Goal: Task Accomplishment & Management: Manage account settings

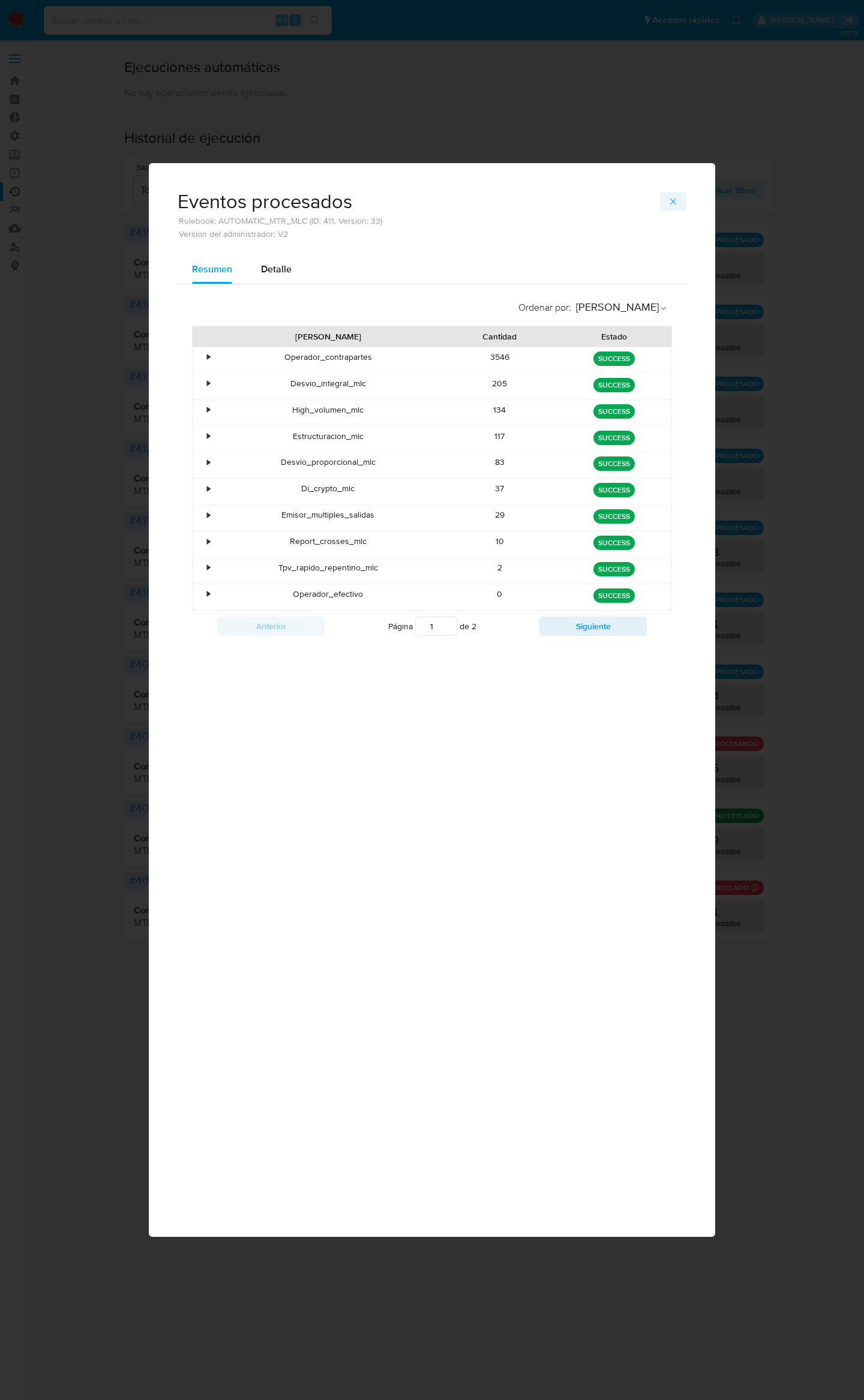
click at [675, 199] on icon "button" at bounding box center [673, 202] width 10 height 10
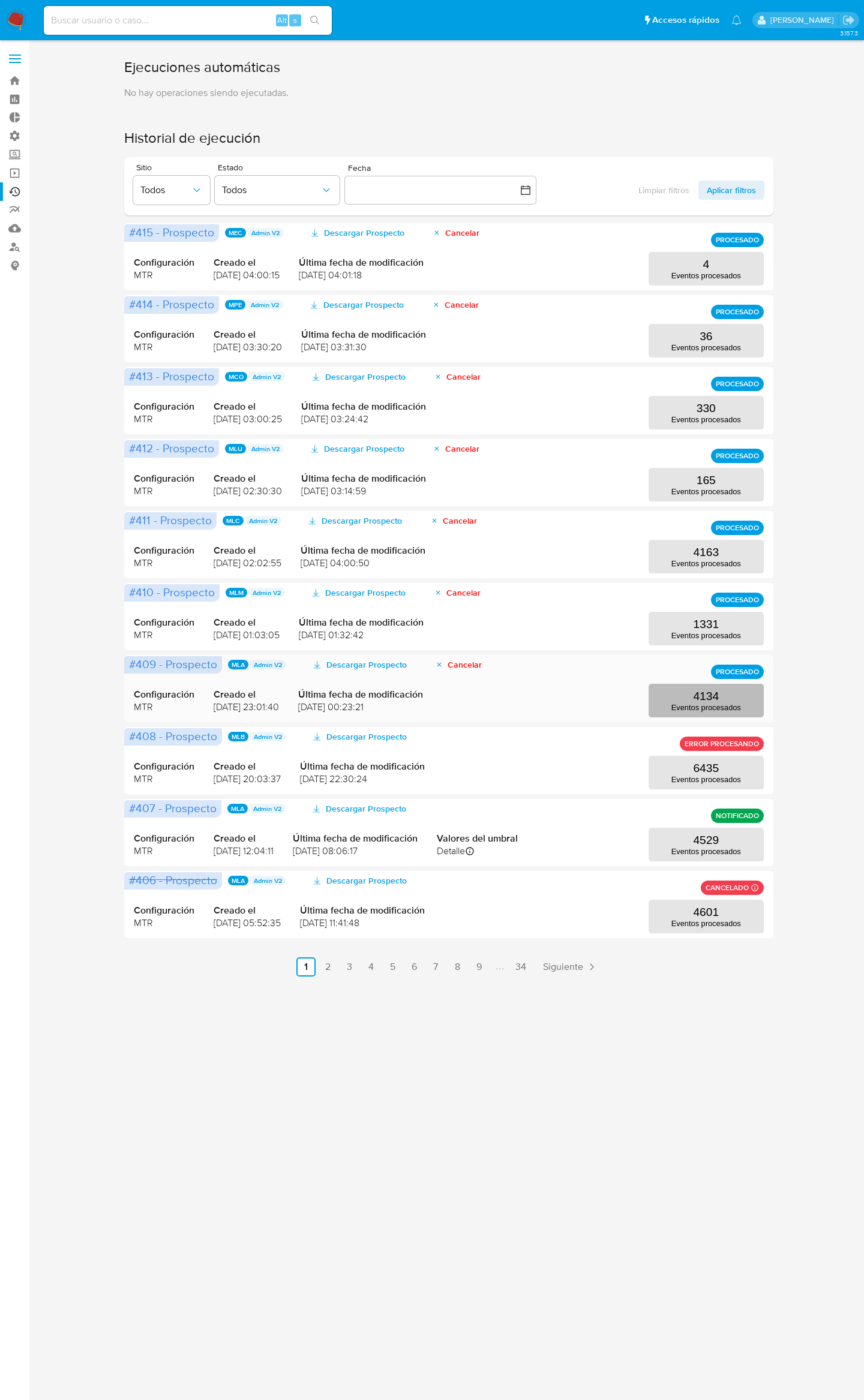
click at [720, 696] on button "4134 Eventos procesados" at bounding box center [706, 700] width 115 height 33
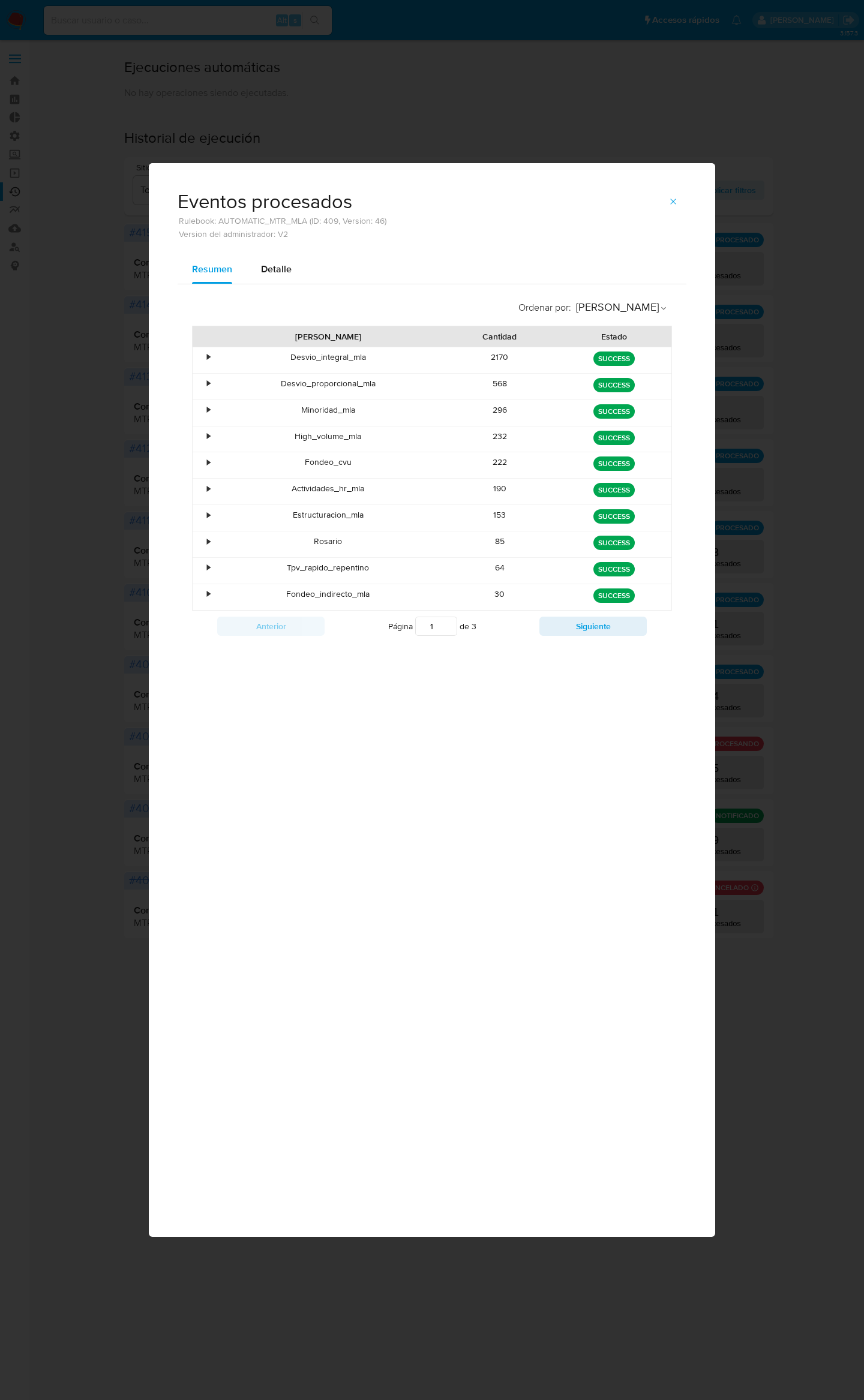
click at [340, 471] on div "Fondeo_cvu" at bounding box center [327, 465] width 229 height 26
click at [564, 634] on button "Siguiente" at bounding box center [593, 626] width 107 height 19
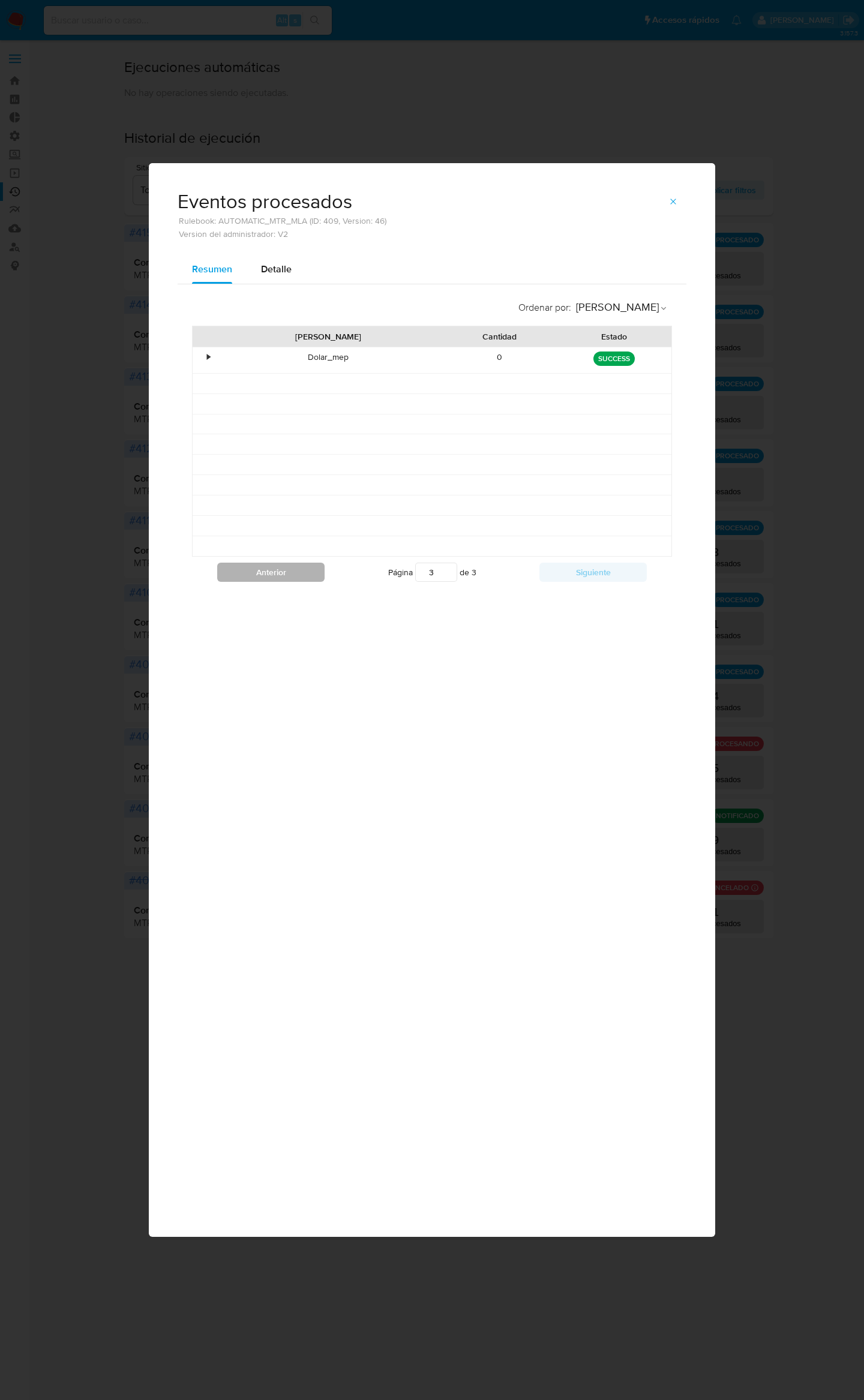
click at [315, 581] on button "Anterior" at bounding box center [271, 572] width 107 height 19
type input "2"
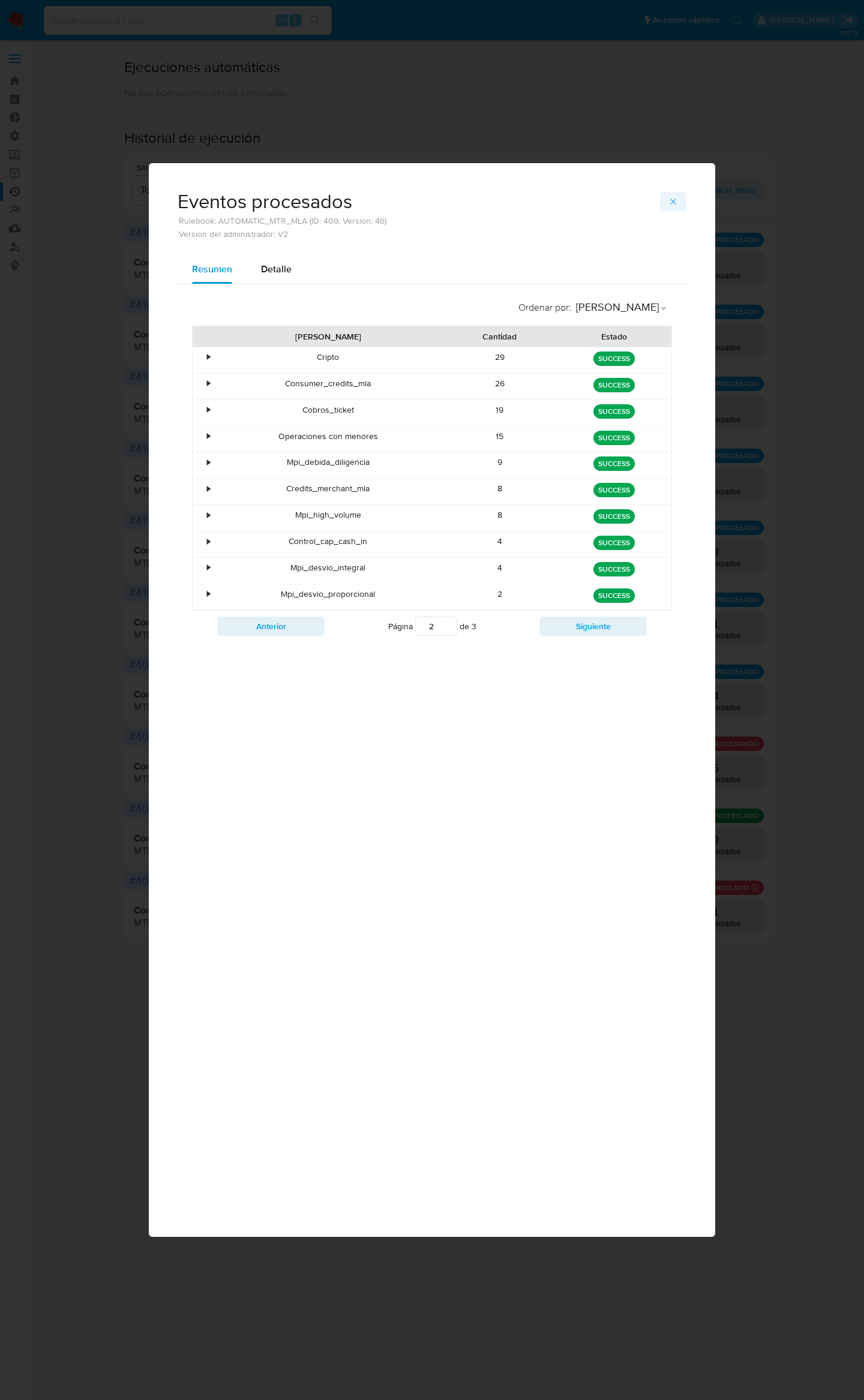
click at [676, 197] on icon "button" at bounding box center [673, 202] width 10 height 10
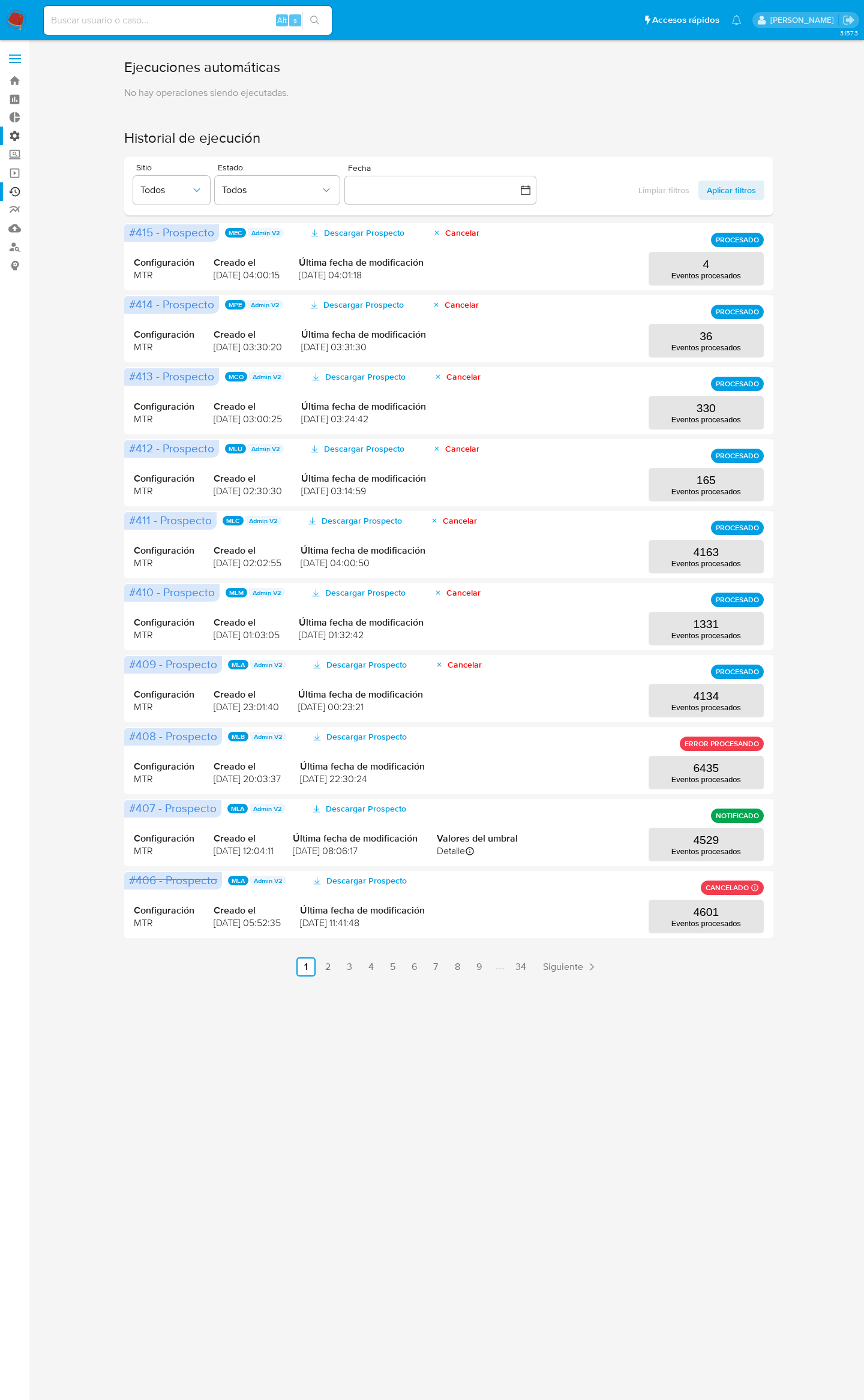
click at [17, 140] on label "Administración" at bounding box center [71, 135] width 143 height 18
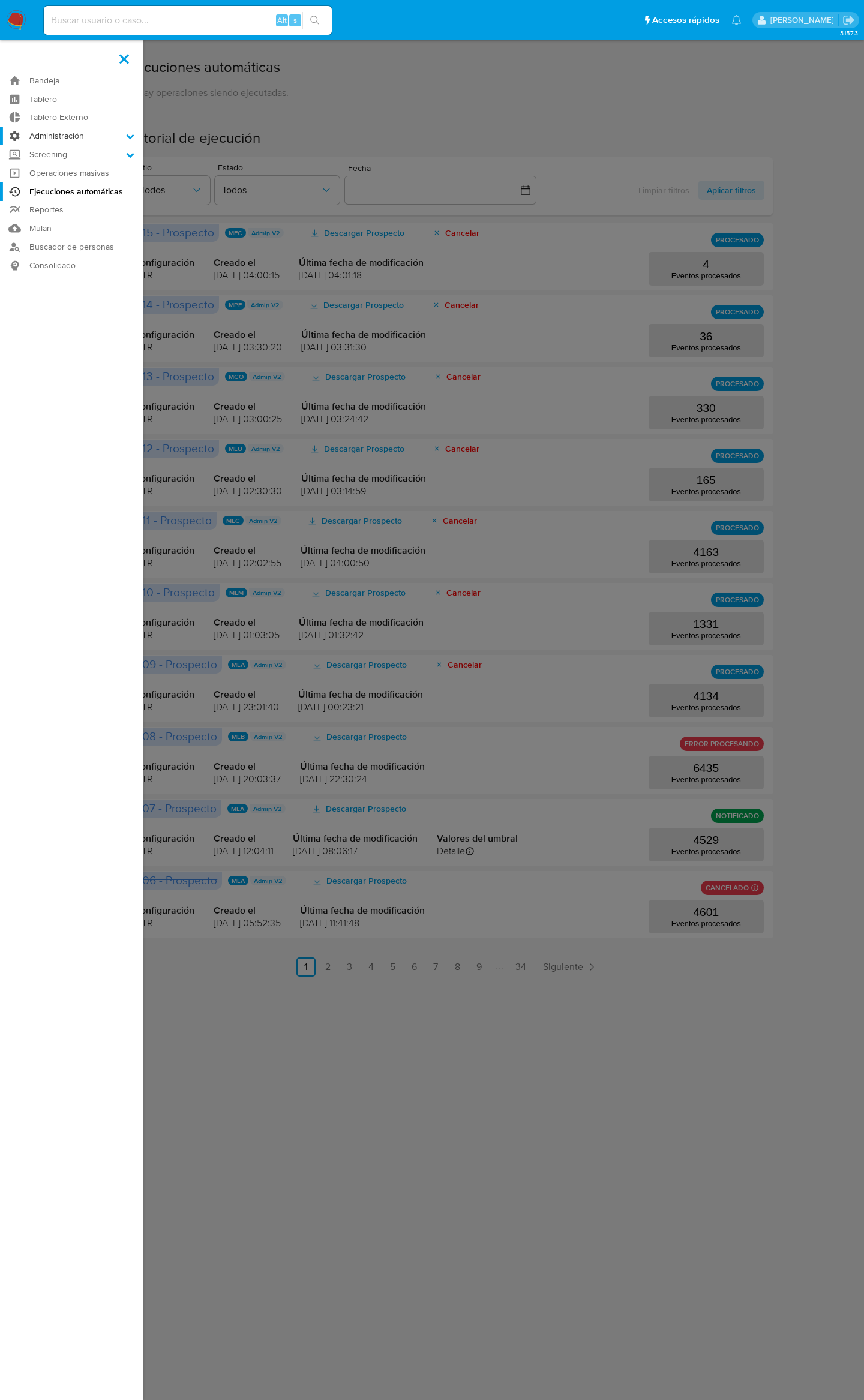
click at [0, 0] on input "Administración" at bounding box center [0, 0] width 0 height 0
click at [67, 153] on link "Reglas" at bounding box center [71, 153] width 143 height 15
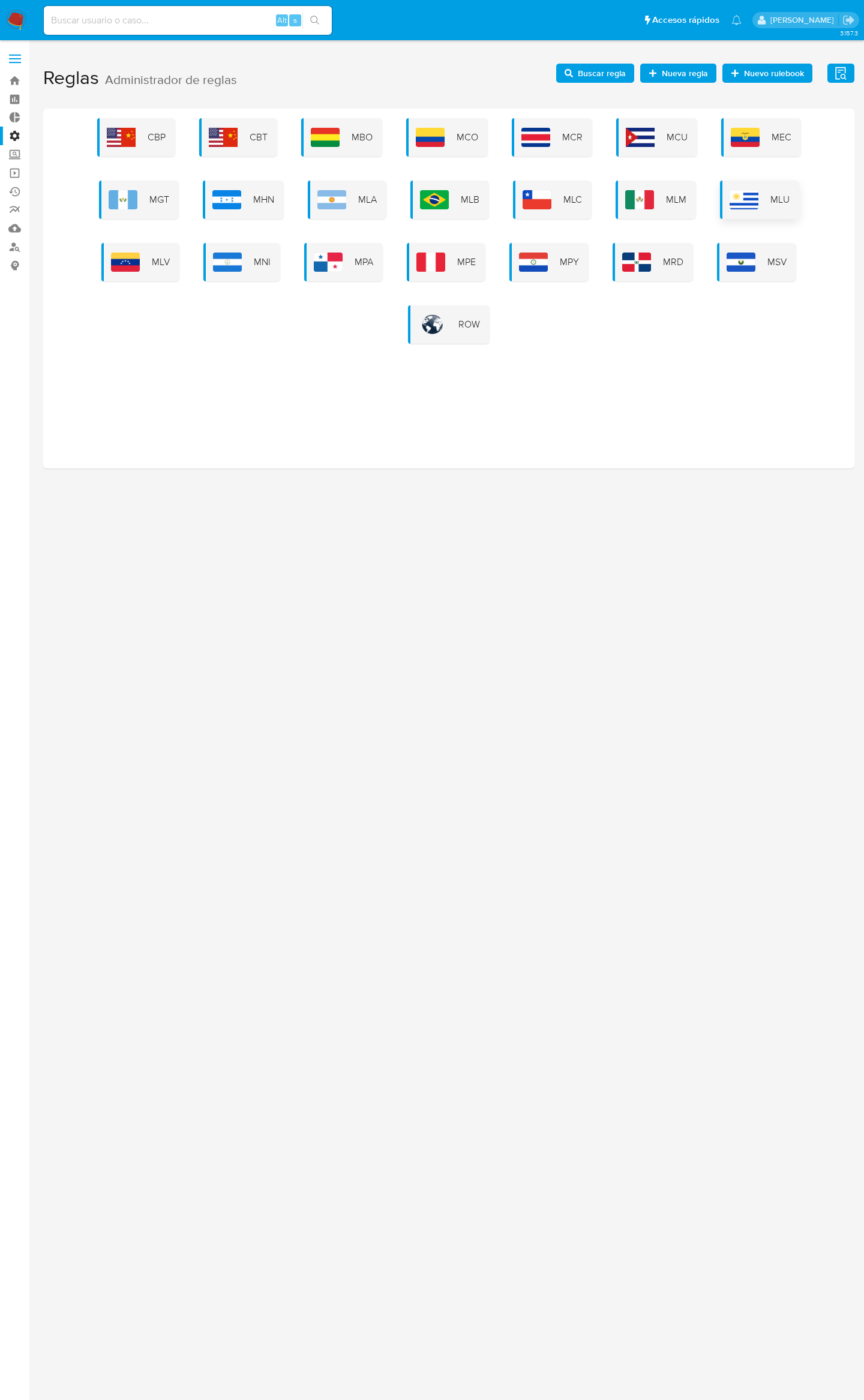
click at [356, 188] on div "MLA" at bounding box center [347, 200] width 78 height 38
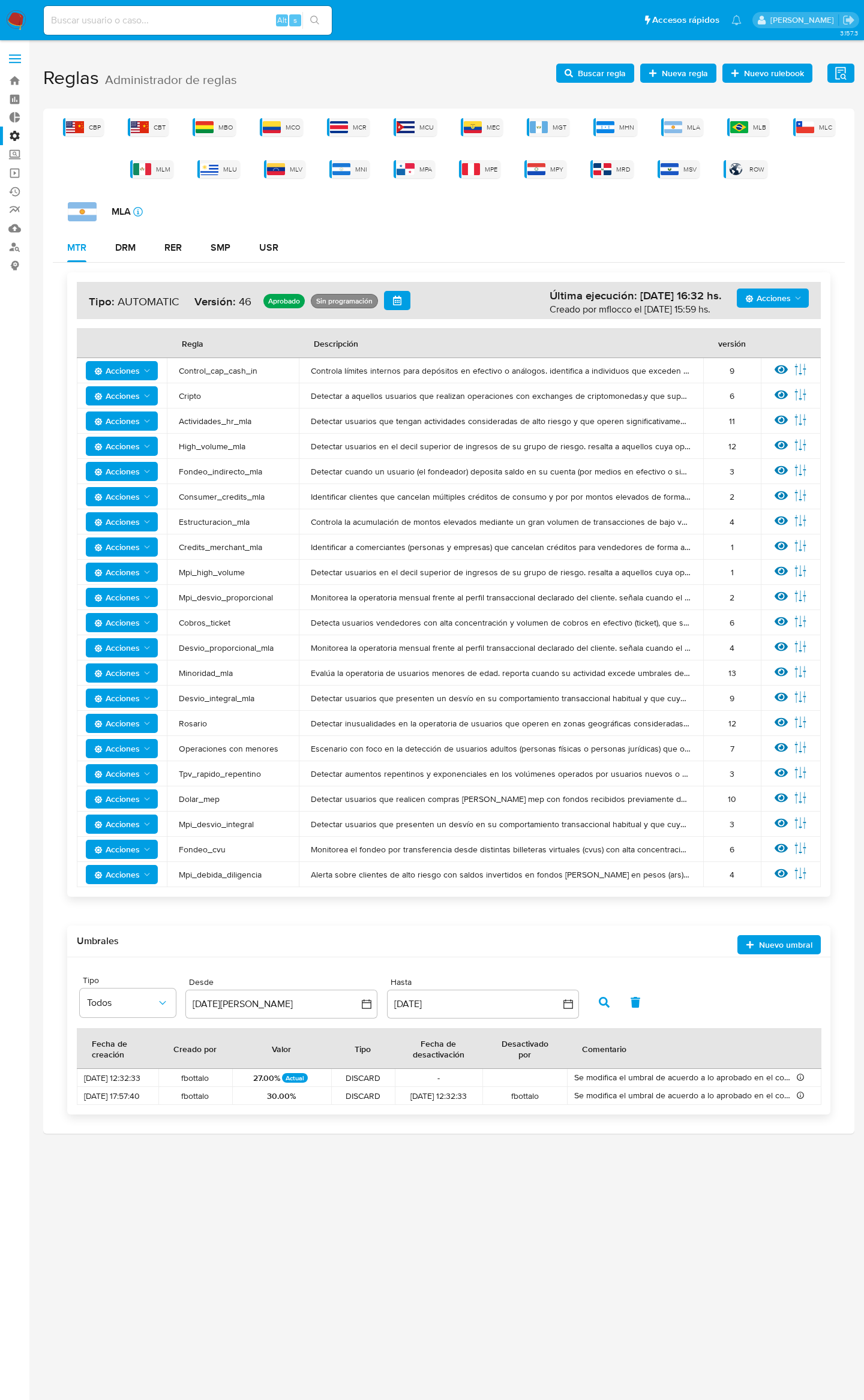
click at [149, 799] on icon "Acciones" at bounding box center [147, 799] width 10 height 10
click at [136, 829] on button "Deshabilitar" at bounding box center [122, 830] width 108 height 29
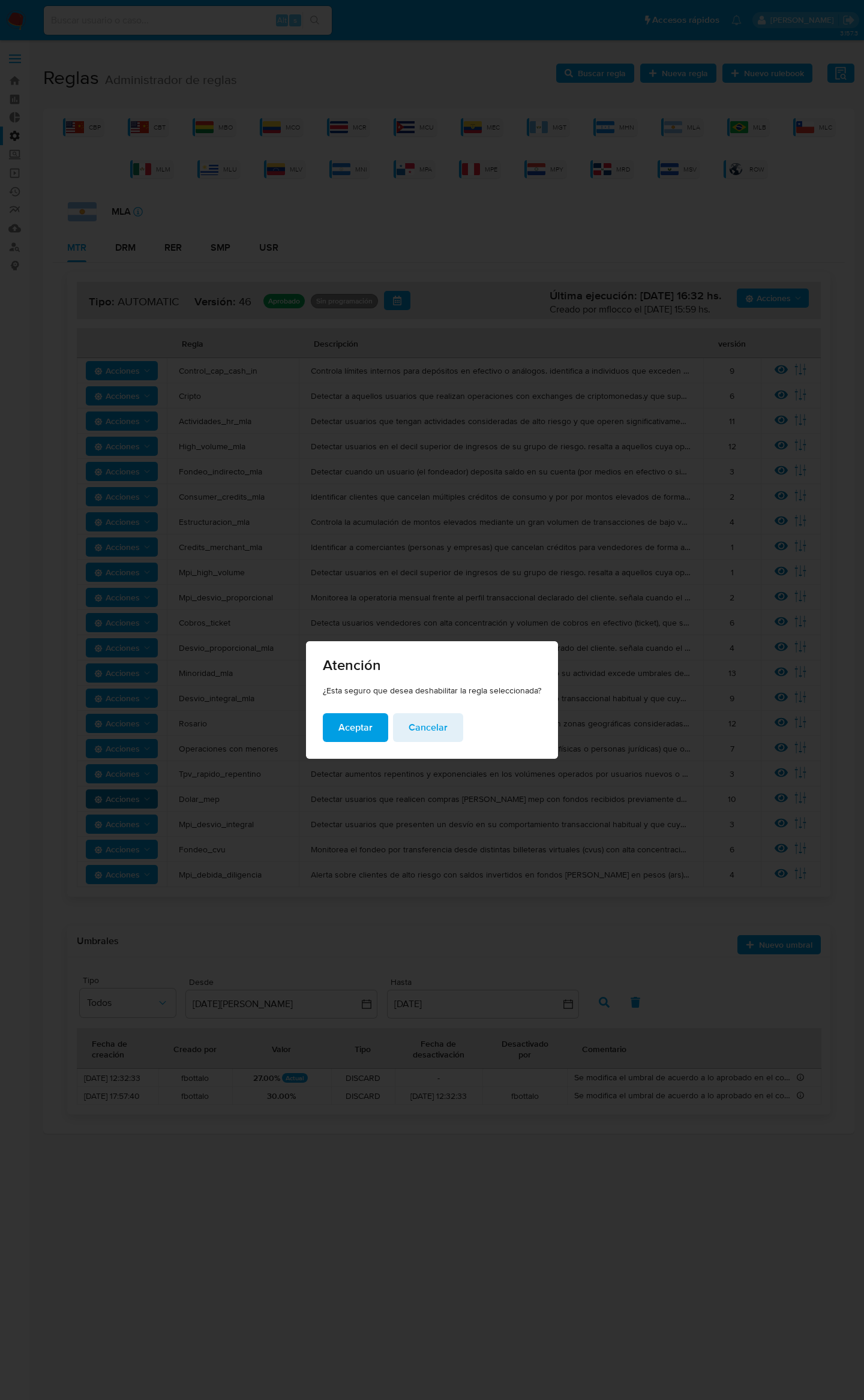
click at [343, 726] on span "Aceptar" at bounding box center [356, 728] width 34 height 27
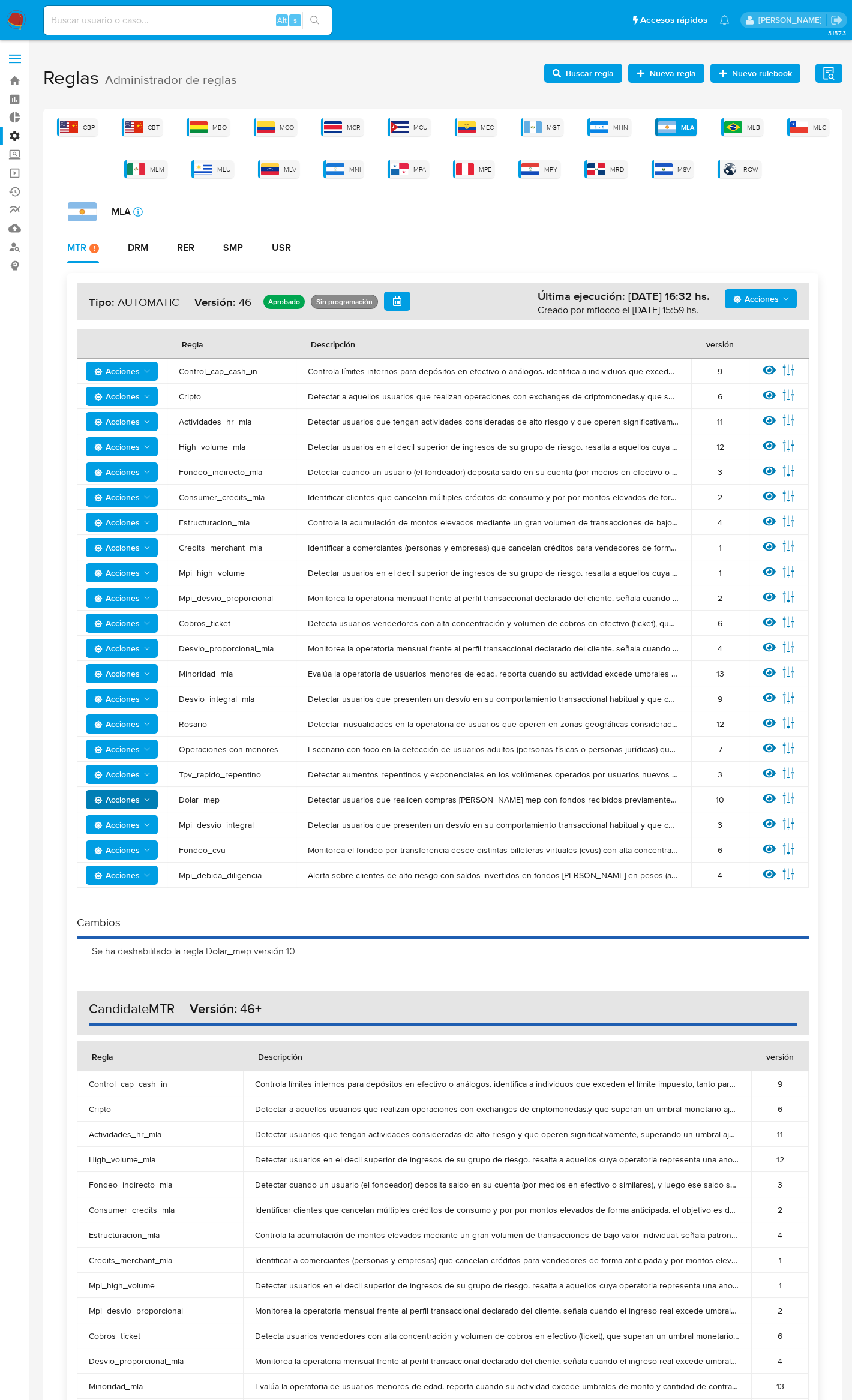
click at [763, 302] on span "Acciones" at bounding box center [756, 299] width 46 height 19
click at [754, 334] on button "Agregar reglas" at bounding box center [761, 329] width 108 height 29
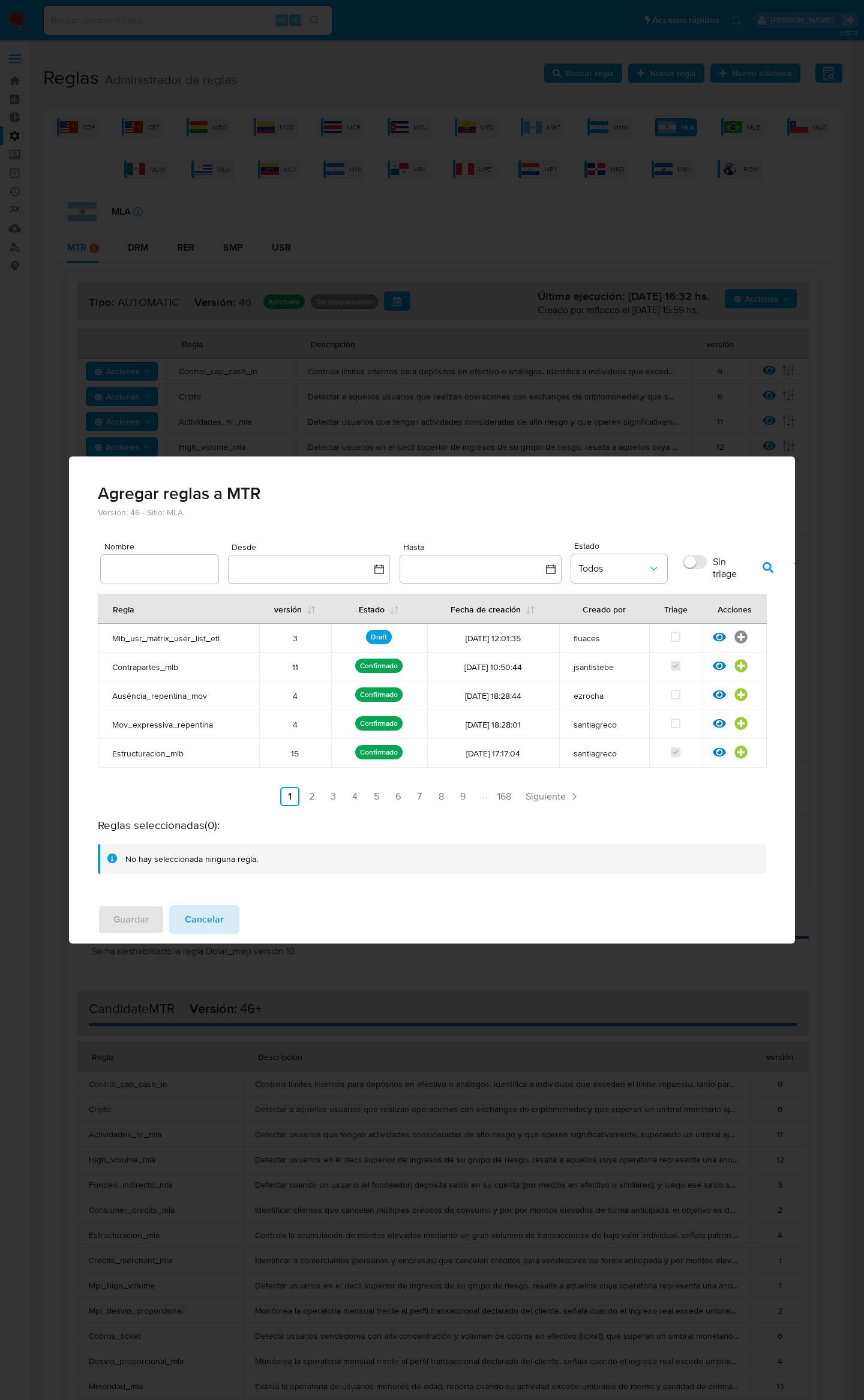
click at [212, 908] on span "Cancelar" at bounding box center [204, 920] width 39 height 27
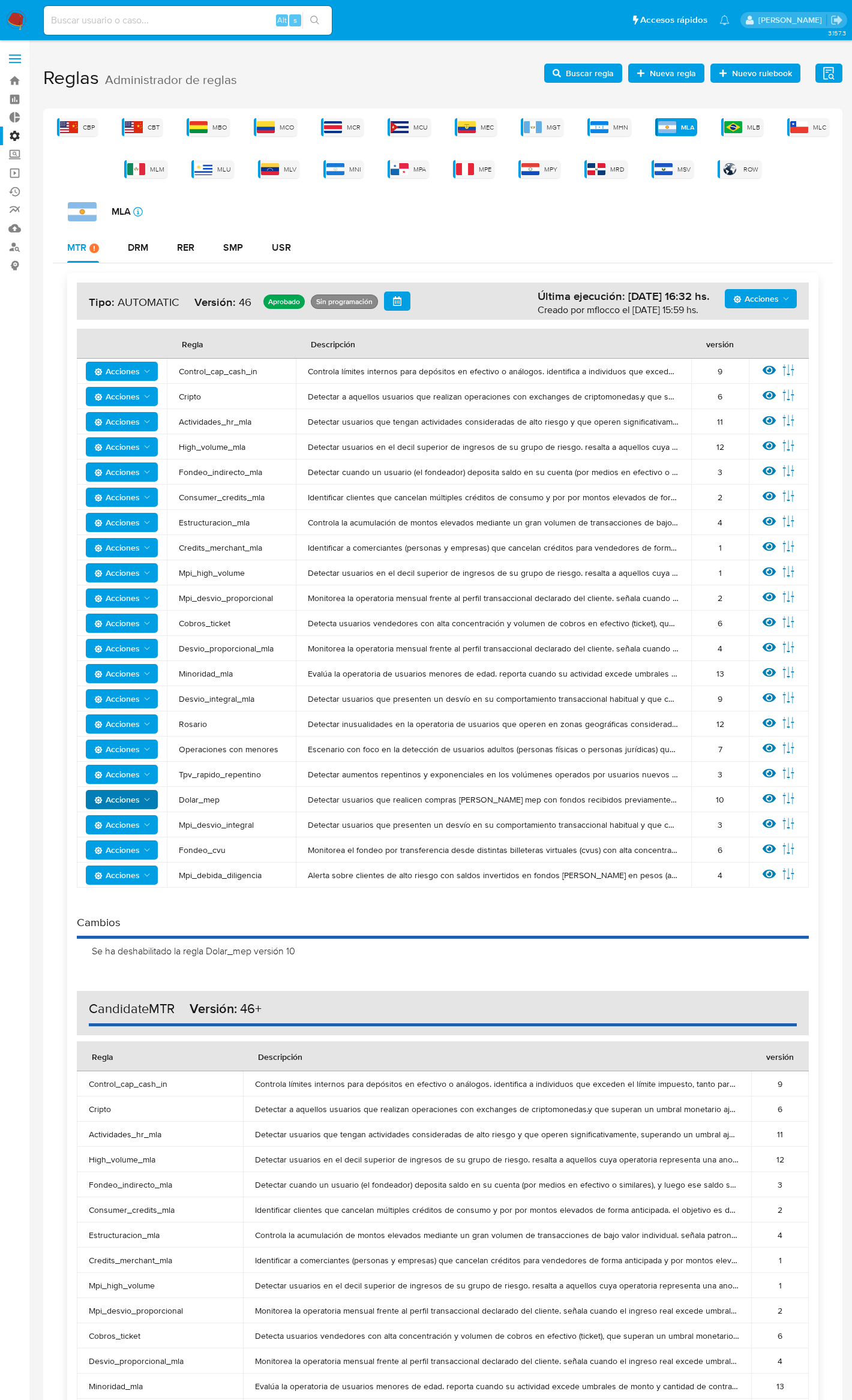
click at [237, 950] on div "Se ha deshabilitado la regla Dolar_mep versión 10" at bounding box center [447, 951] width 711 height 13
click at [757, 310] on h4 "Acciones Última ejecución: 05/09/2025 16:32 hs. Creado por mflocco el 05/09/202…" at bounding box center [443, 301] width 708 height 19
click at [757, 299] on span "Acciones" at bounding box center [756, 299] width 46 height 19
click at [748, 332] on button "Agregar reglas" at bounding box center [761, 329] width 108 height 29
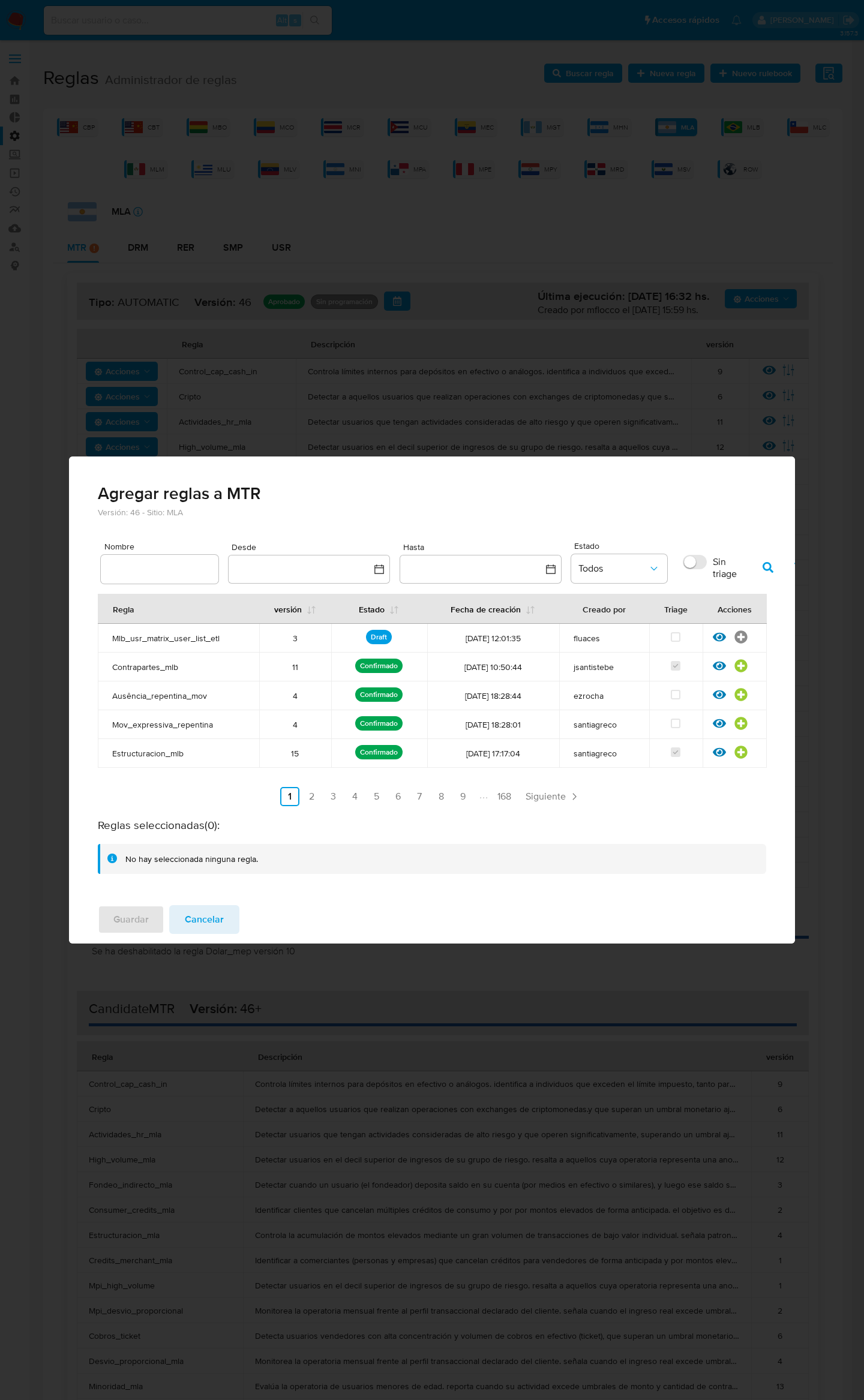
click at [156, 575] on input "text" at bounding box center [159, 569] width 118 height 15
type input "Dolar_mep"
click at [764, 567] on icon "button" at bounding box center [767, 567] width 11 height 11
click at [743, 632] on icon at bounding box center [741, 636] width 12 height 12
click at [116, 916] on span "Guardar" at bounding box center [130, 920] width 35 height 27
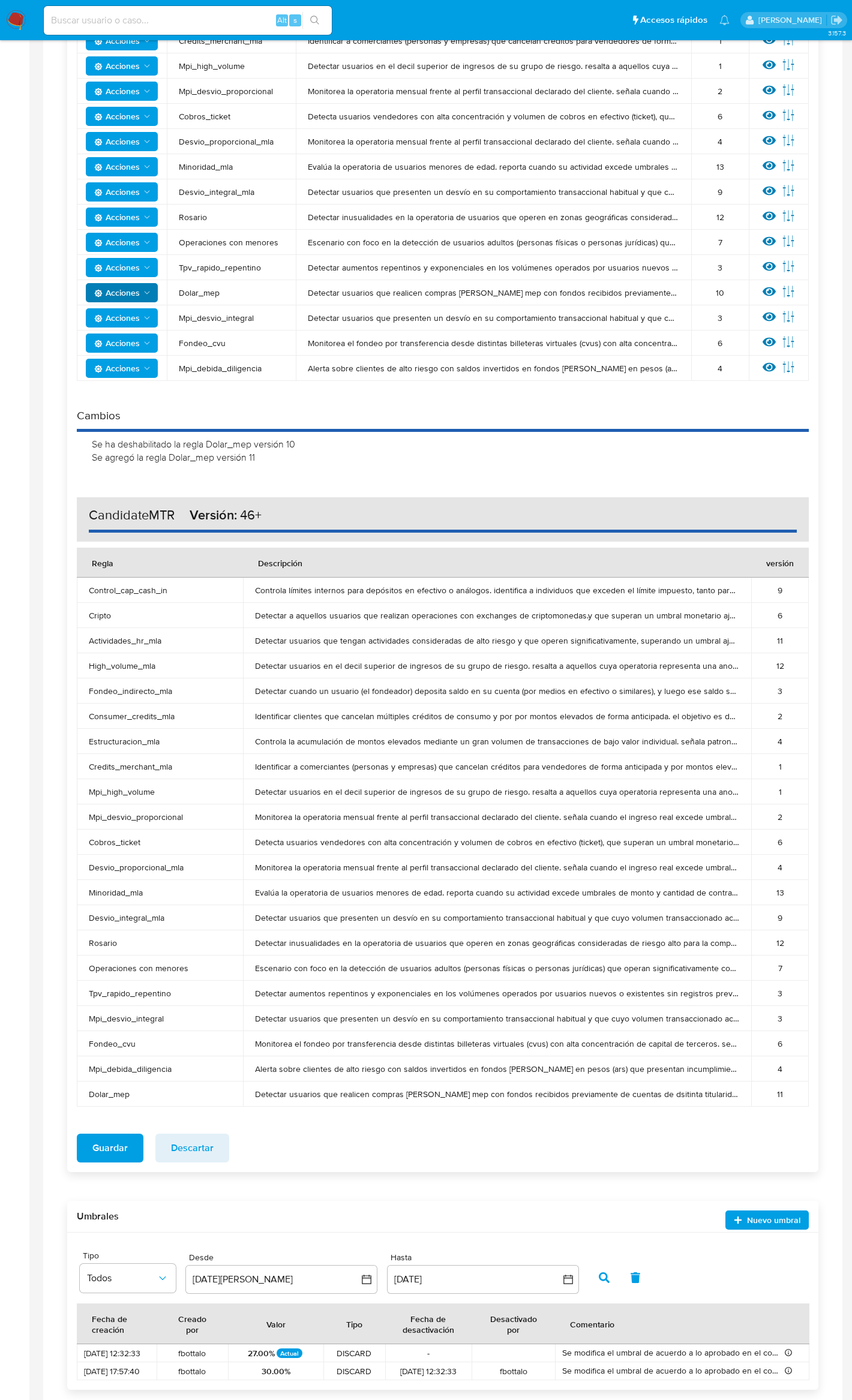
scroll to position [522, 0]
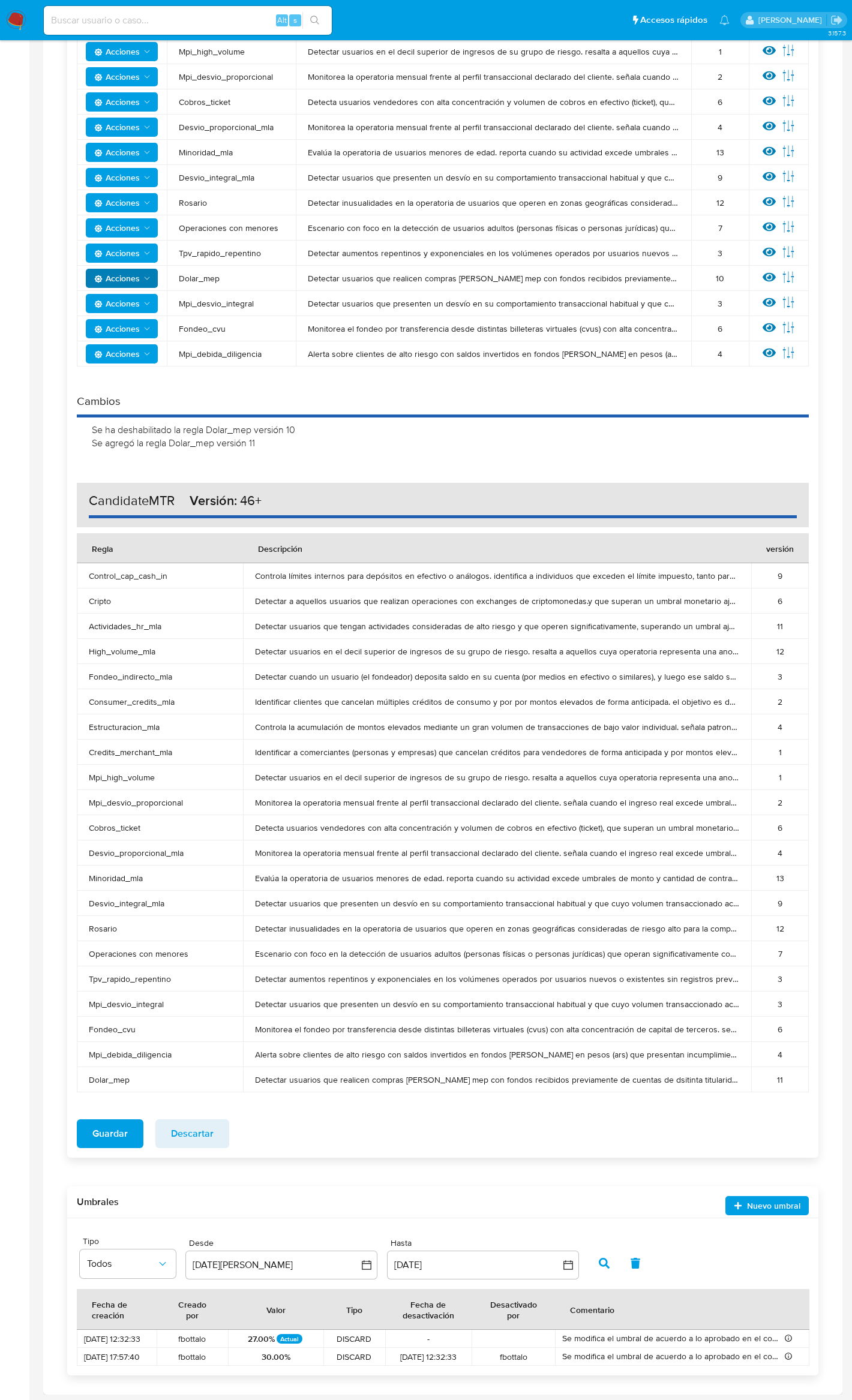
click at [114, 1138] on span "Guardar" at bounding box center [110, 1134] width 35 height 27
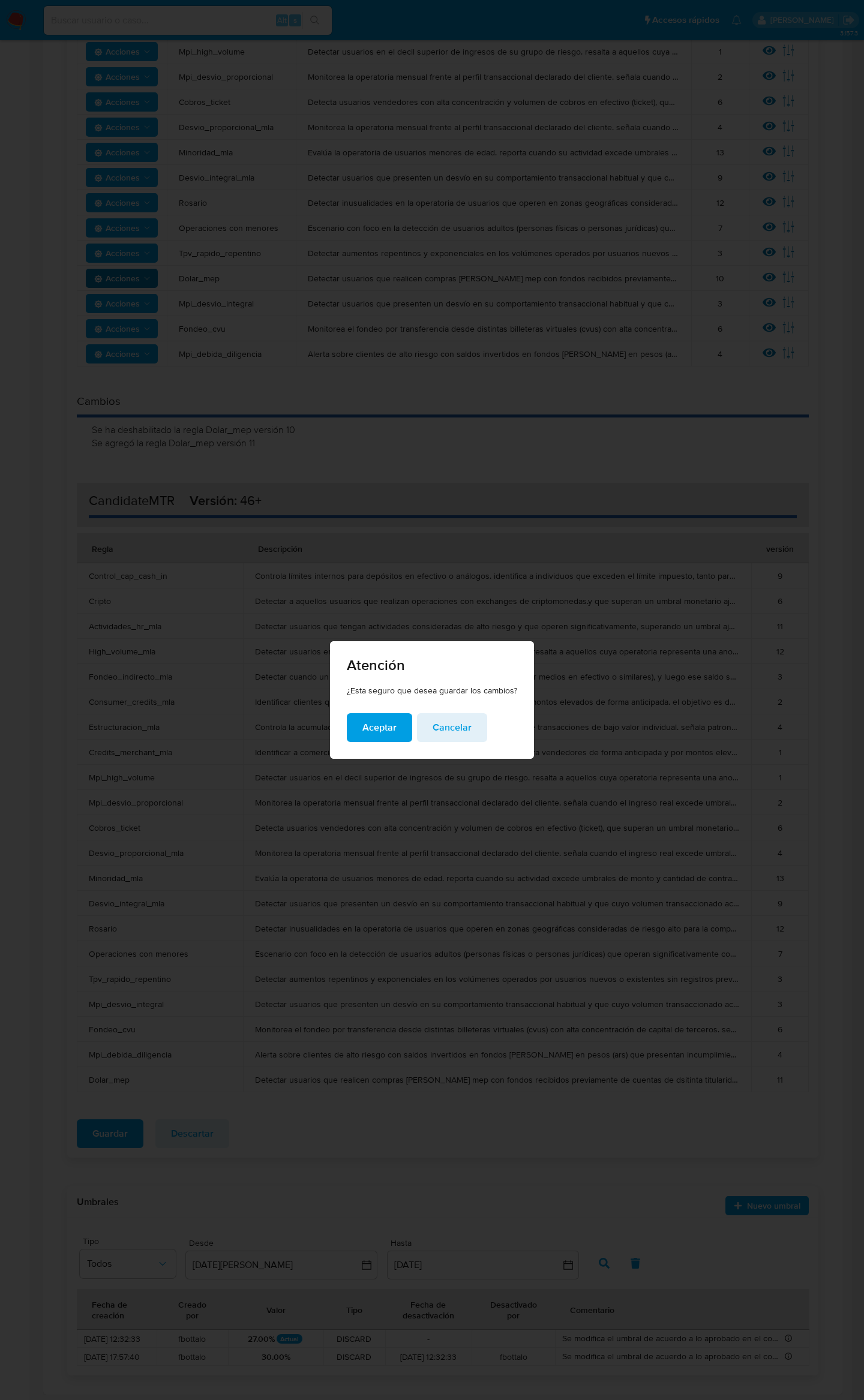
click at [365, 729] on span "Aceptar" at bounding box center [380, 728] width 34 height 27
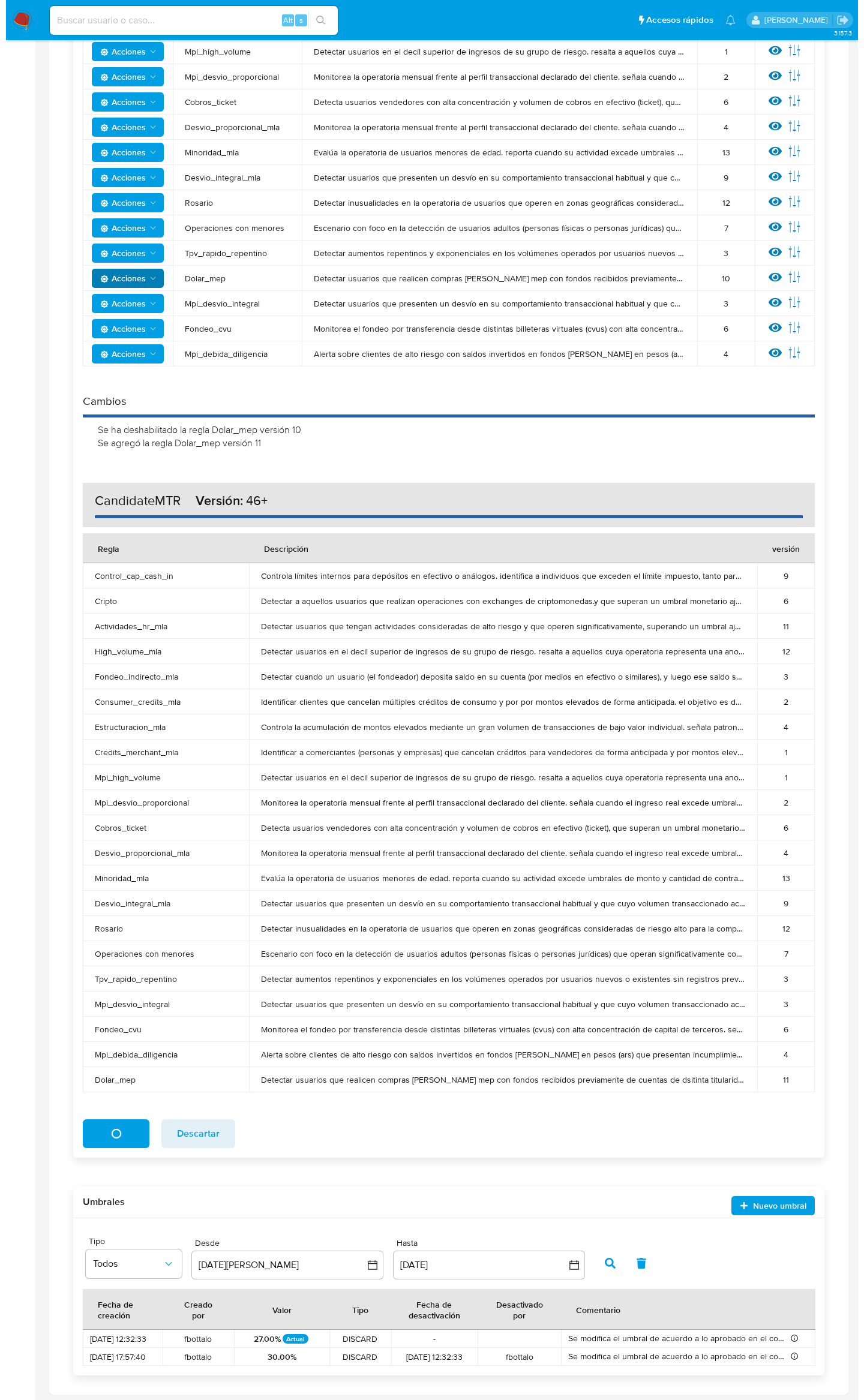
scroll to position [0, 0]
